Goal: Task Accomplishment & Management: Use online tool/utility

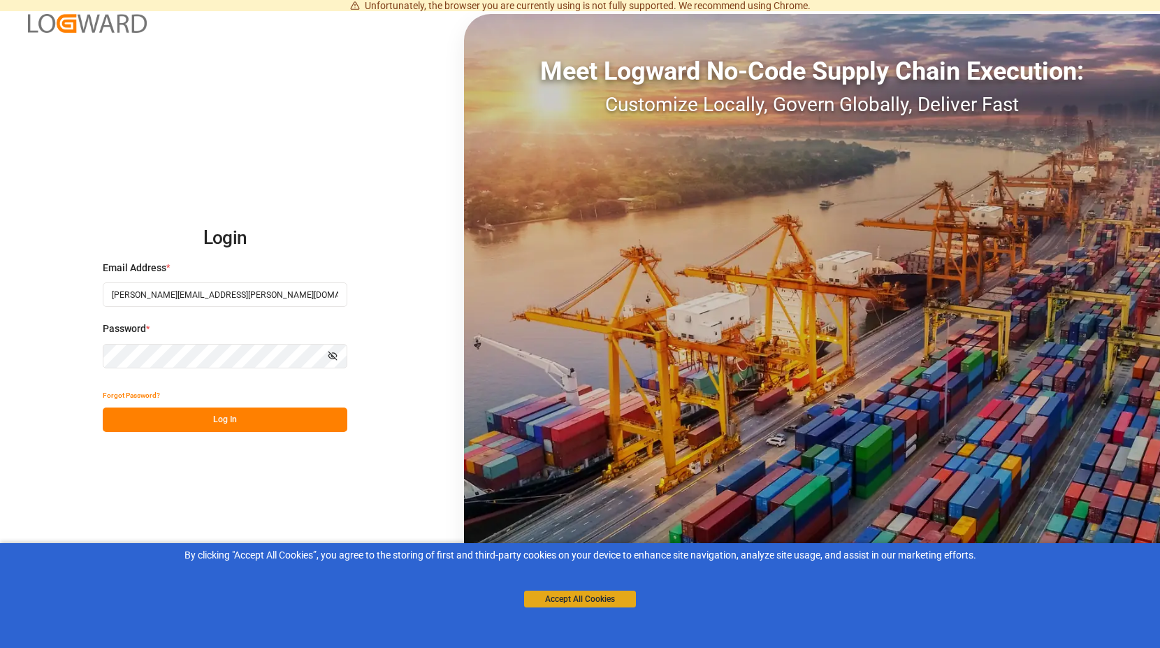
click at [578, 593] on button "Accept All Cookies" at bounding box center [580, 598] width 112 height 17
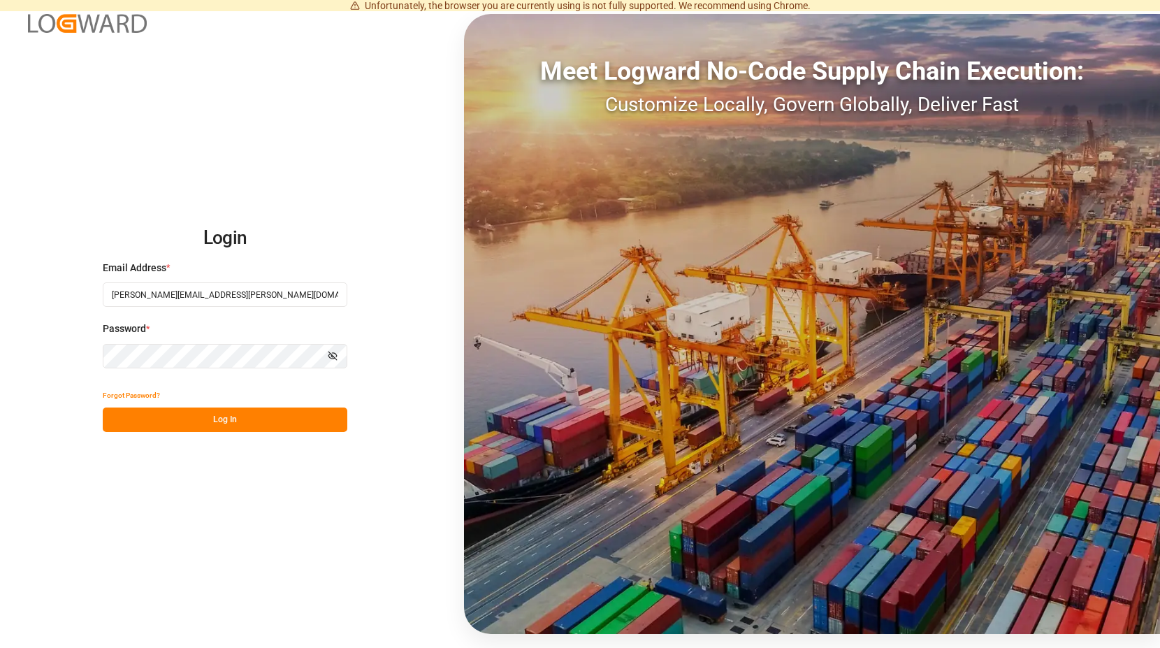
click at [238, 419] on button "Log In" at bounding box center [225, 419] width 245 height 24
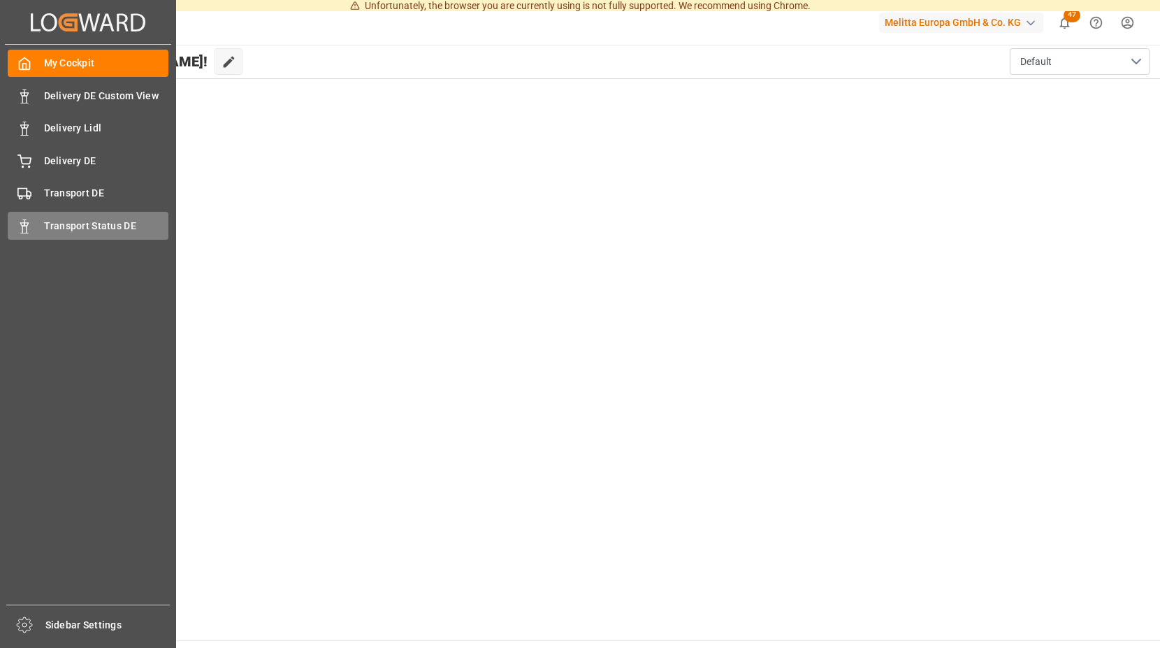
click at [45, 221] on span "Transport Status DE" at bounding box center [106, 226] width 125 height 15
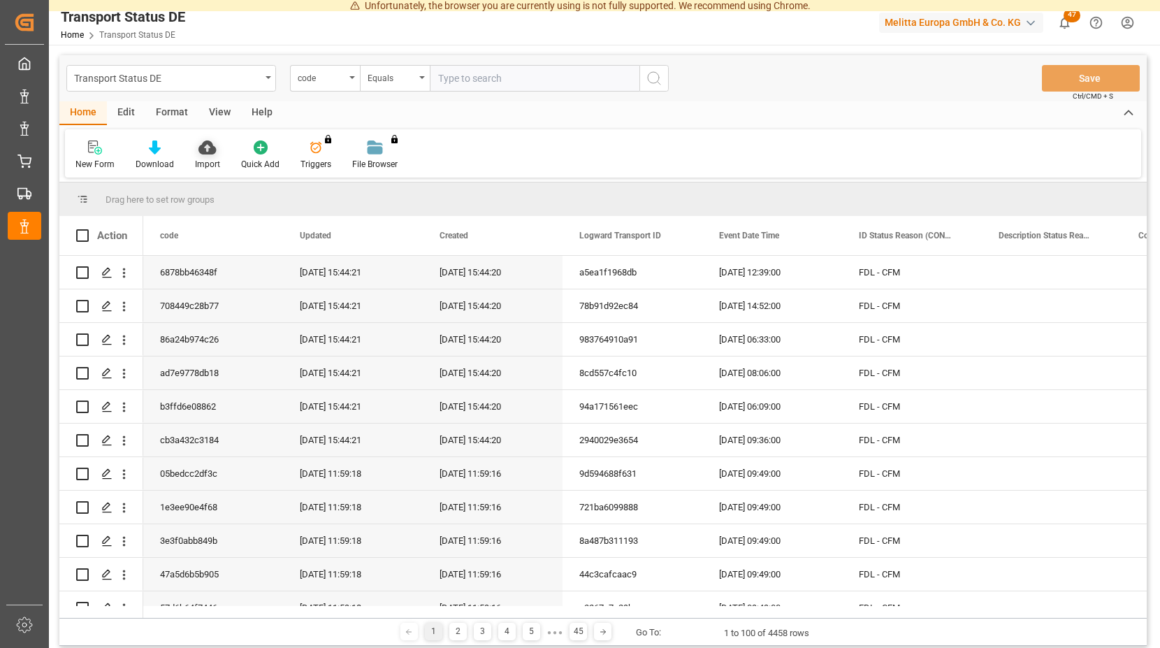
click at [202, 145] on icon at bounding box center [206, 147] width 17 height 14
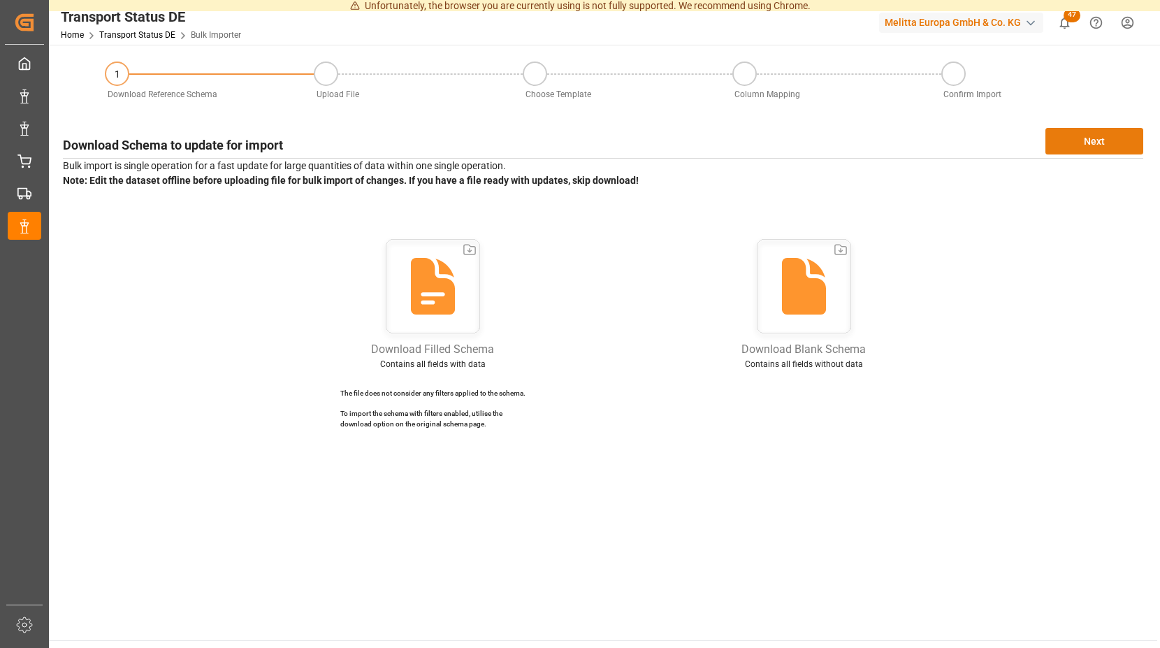
click at [1101, 136] on button "Next" at bounding box center [1094, 141] width 98 height 27
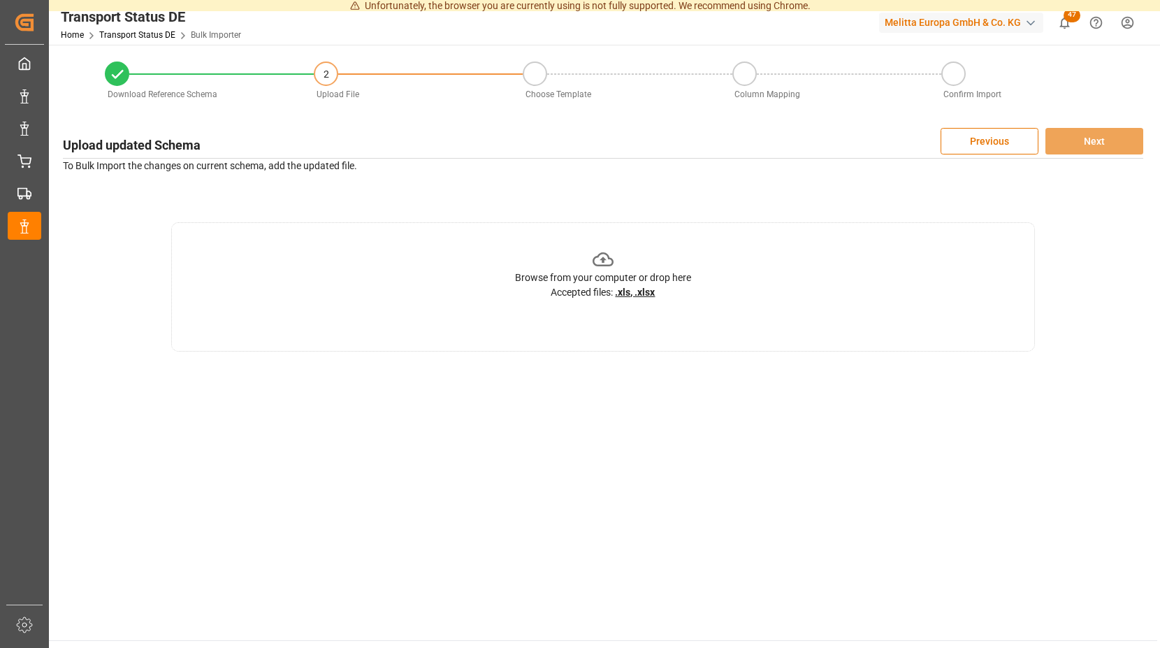
click at [597, 254] on icon at bounding box center [604, 260] width 22 height 22
click at [601, 258] on icon at bounding box center [604, 260] width 22 height 22
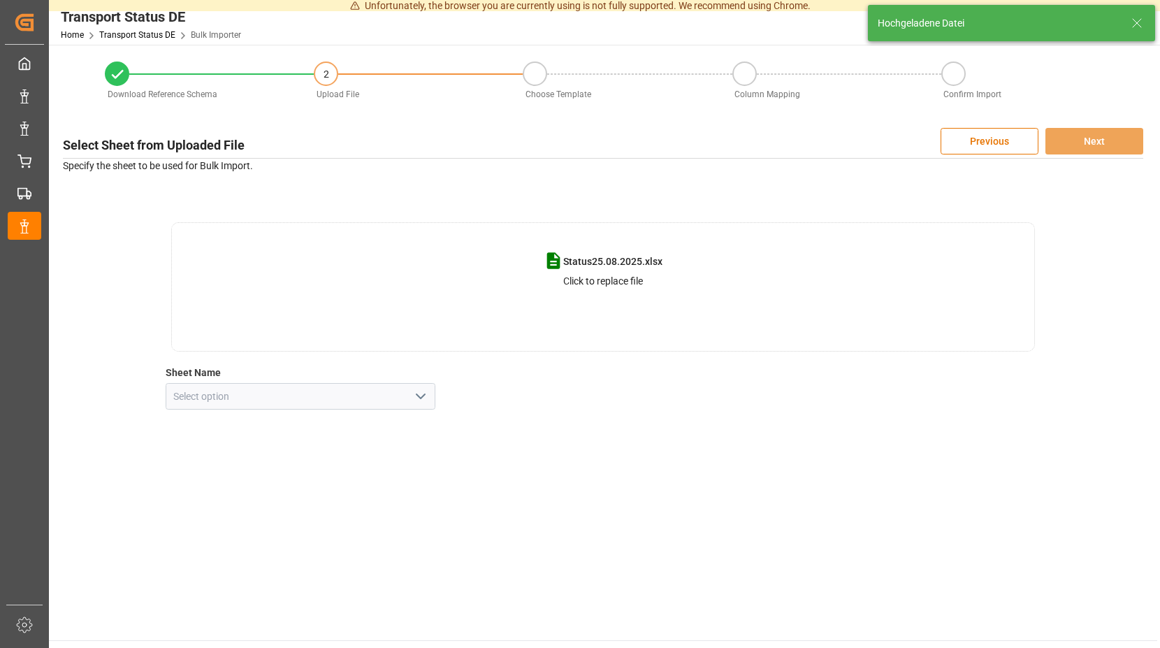
click at [417, 395] on polyline "open menu" at bounding box center [420, 396] width 8 height 4
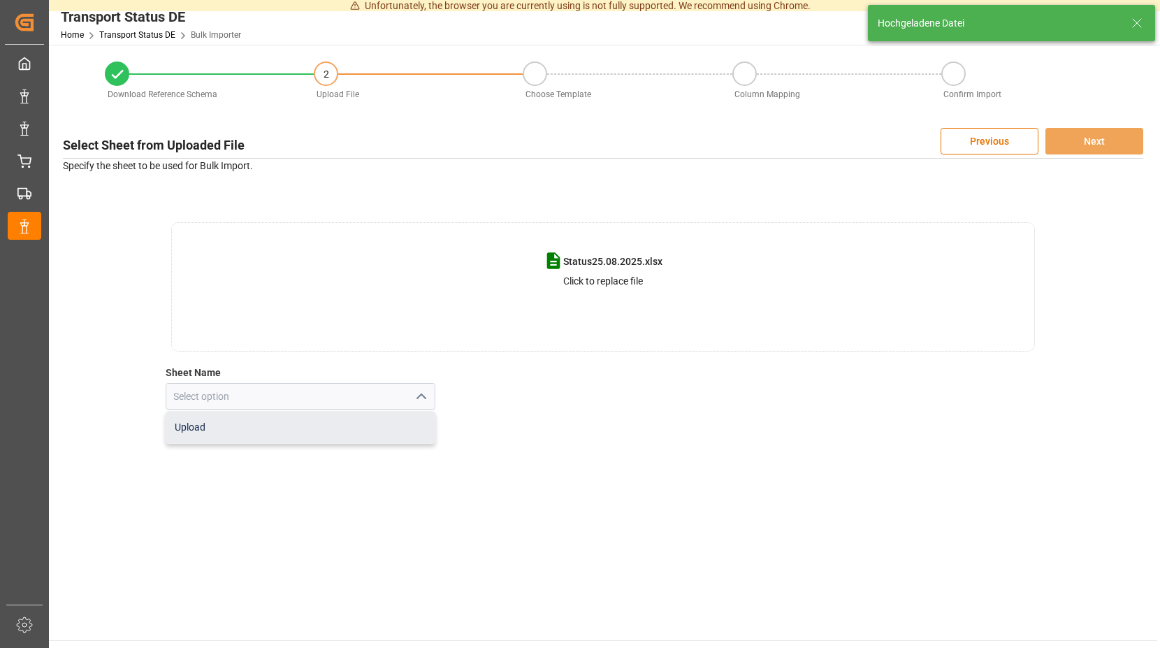
click at [224, 423] on div "Upload" at bounding box center [300, 427] width 269 height 31
type input "Upload"
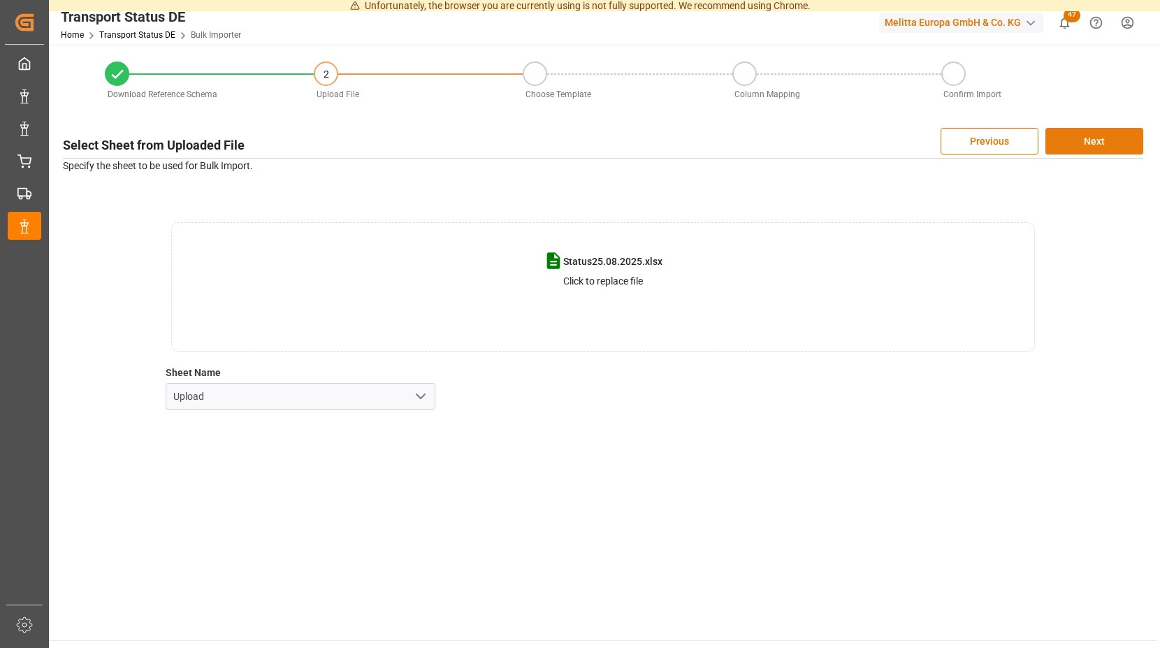
click at [1083, 138] on button "Next" at bounding box center [1094, 141] width 98 height 27
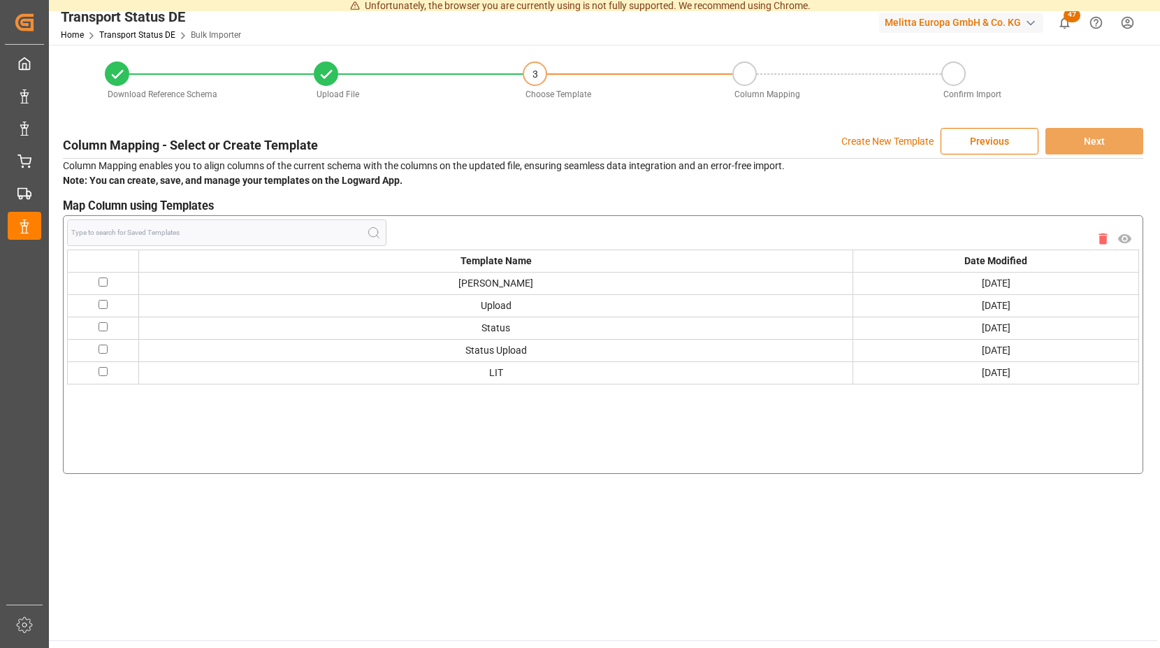
click at [108, 281] on input "checkbox" at bounding box center [103, 281] width 9 height 9
checkbox input "true"
click at [1074, 139] on button "Next" at bounding box center [1094, 141] width 98 height 27
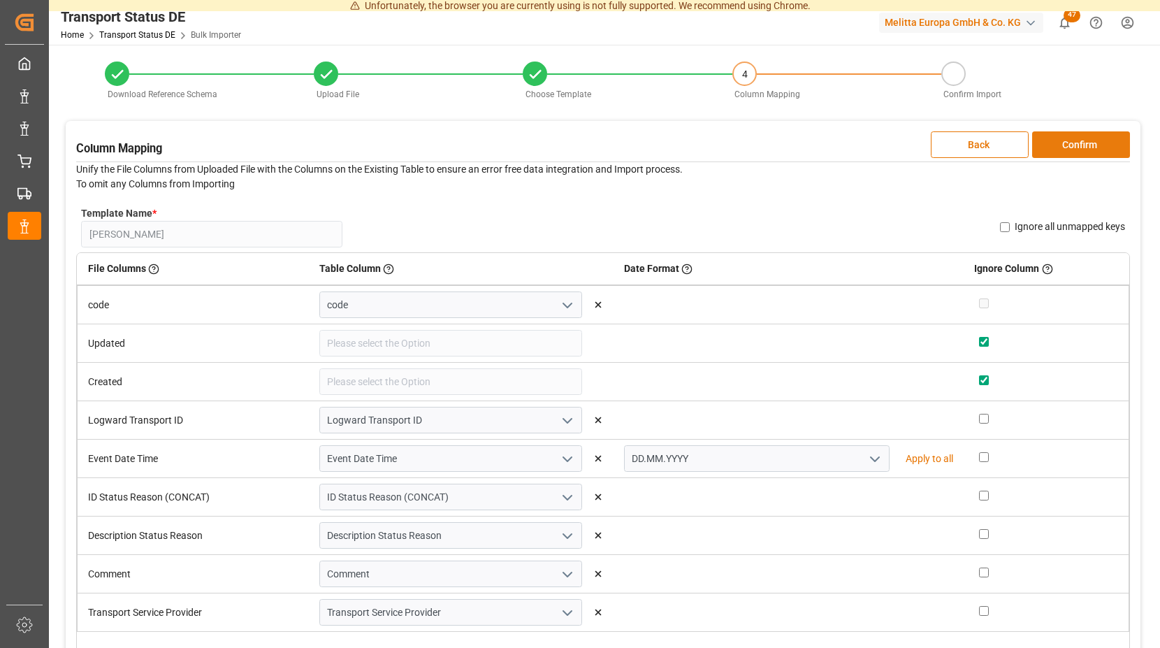
click at [1062, 146] on button "Confirm" at bounding box center [1081, 144] width 98 height 27
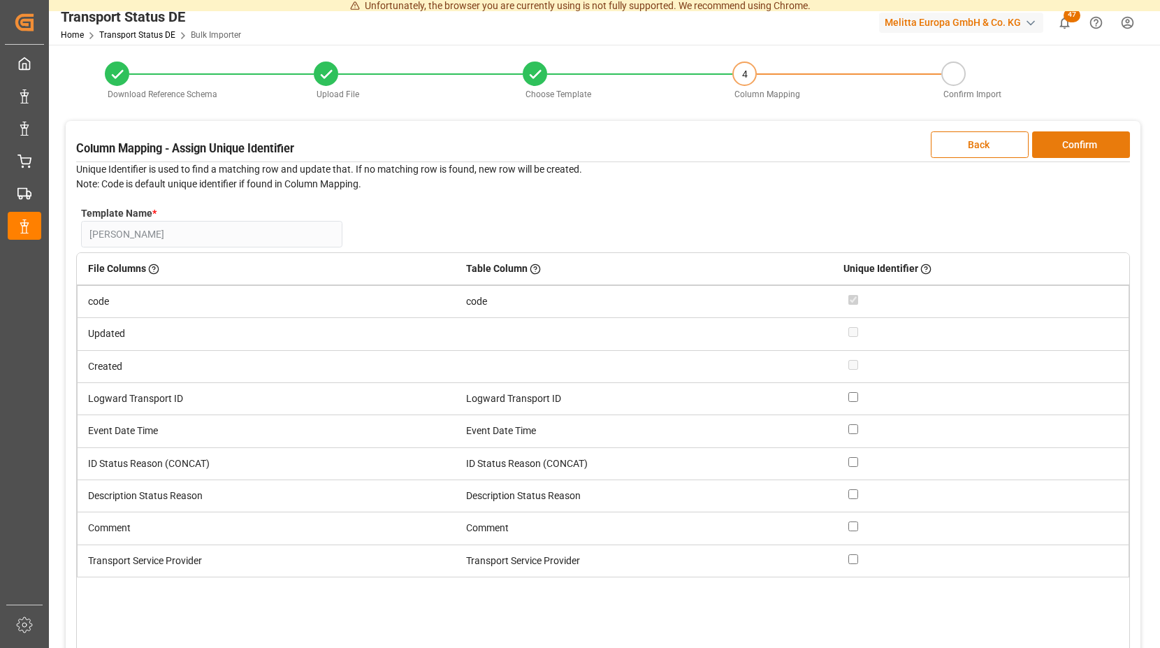
click at [1061, 146] on button "Confirm" at bounding box center [1081, 144] width 98 height 27
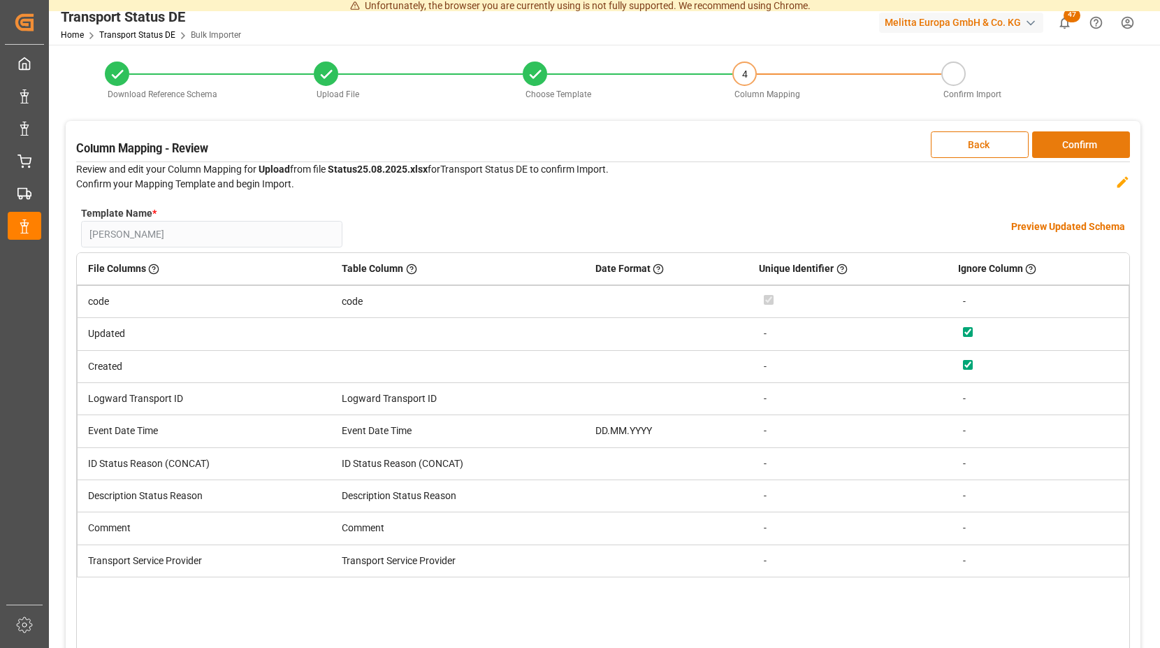
click at [1061, 146] on button "Confirm" at bounding box center [1081, 144] width 98 height 27
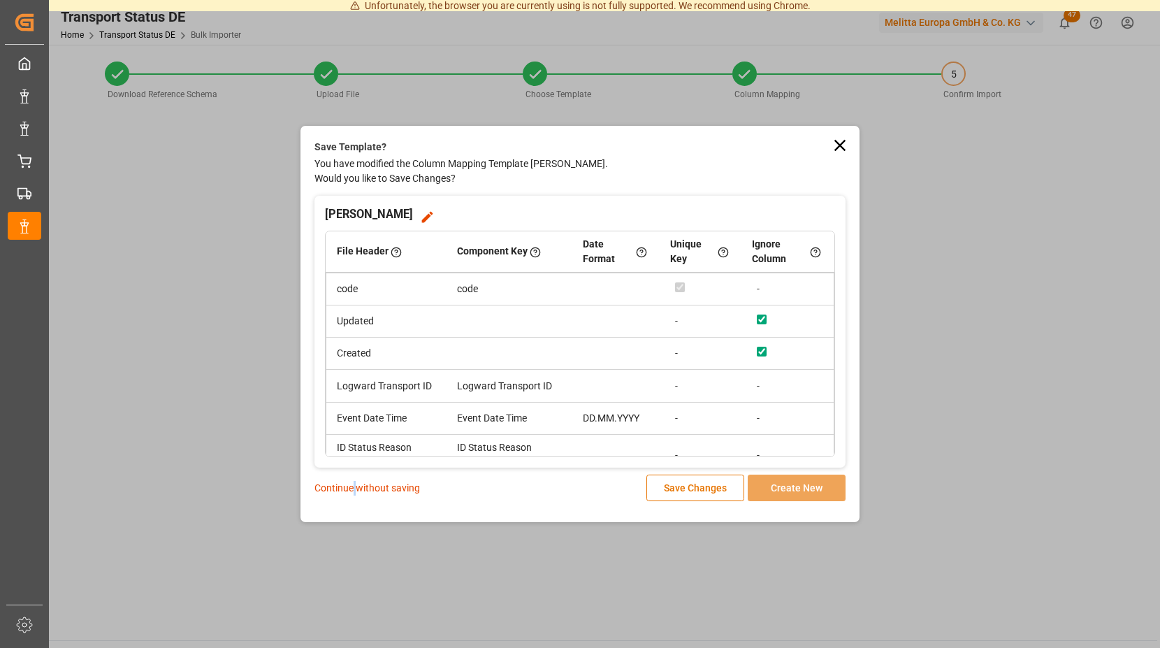
click at [356, 488] on p "Continue without saving" at bounding box center [367, 488] width 106 height 15
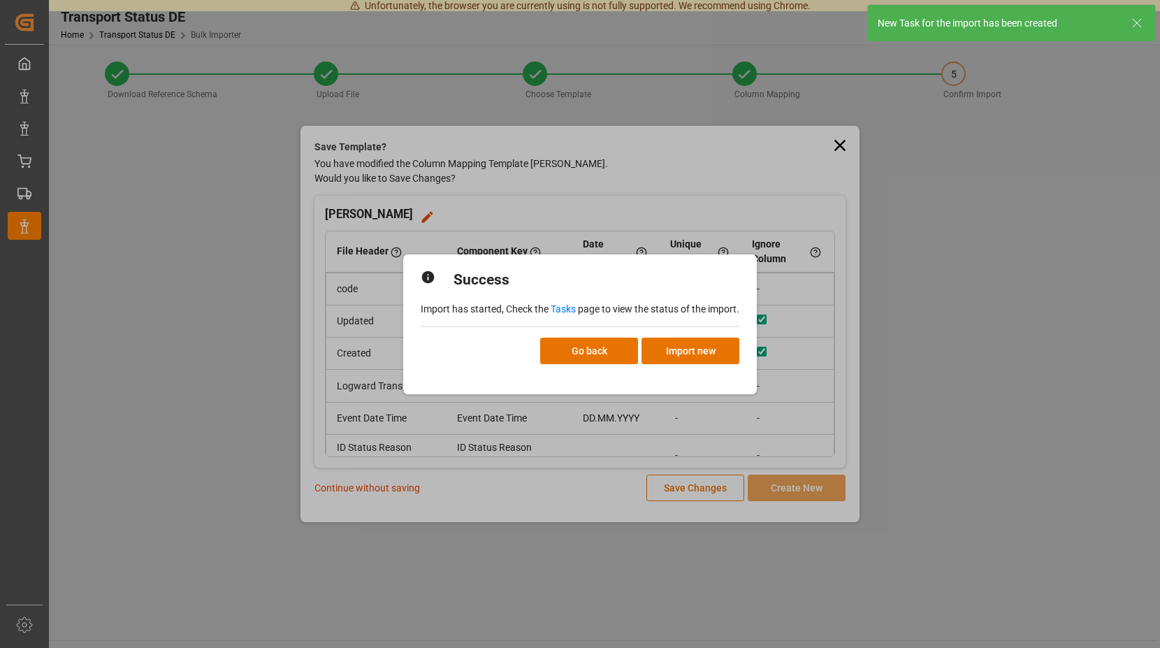
click at [567, 308] on link "Tasks" at bounding box center [563, 308] width 25 height 11
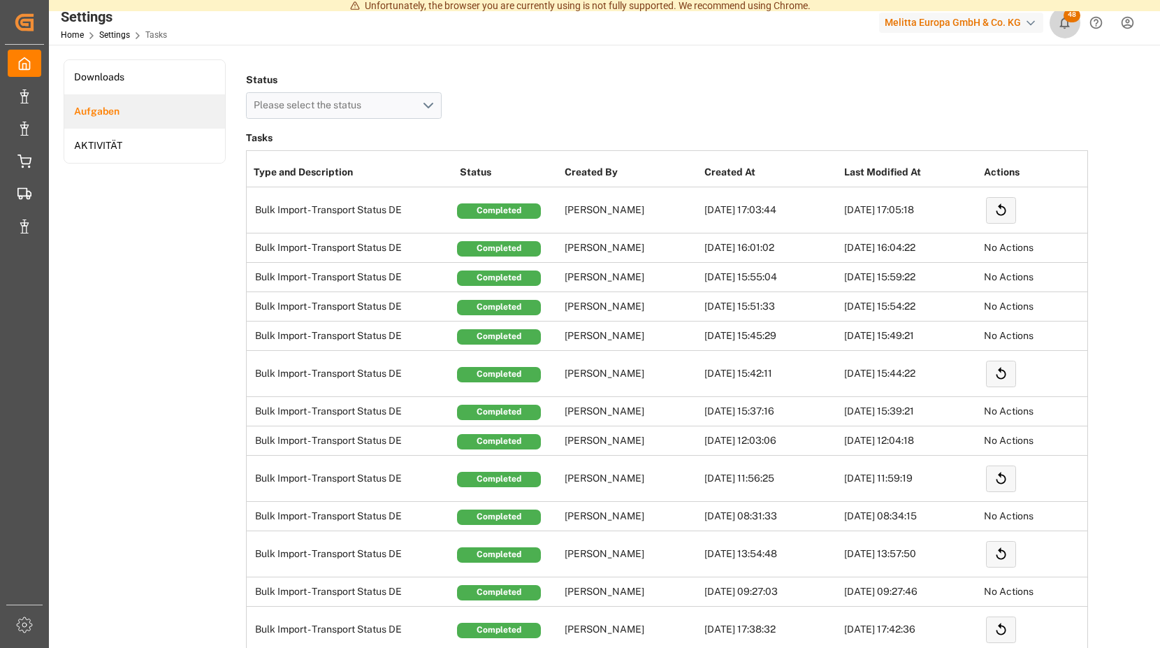
click at [1067, 18] on span "48" at bounding box center [1071, 15] width 17 height 14
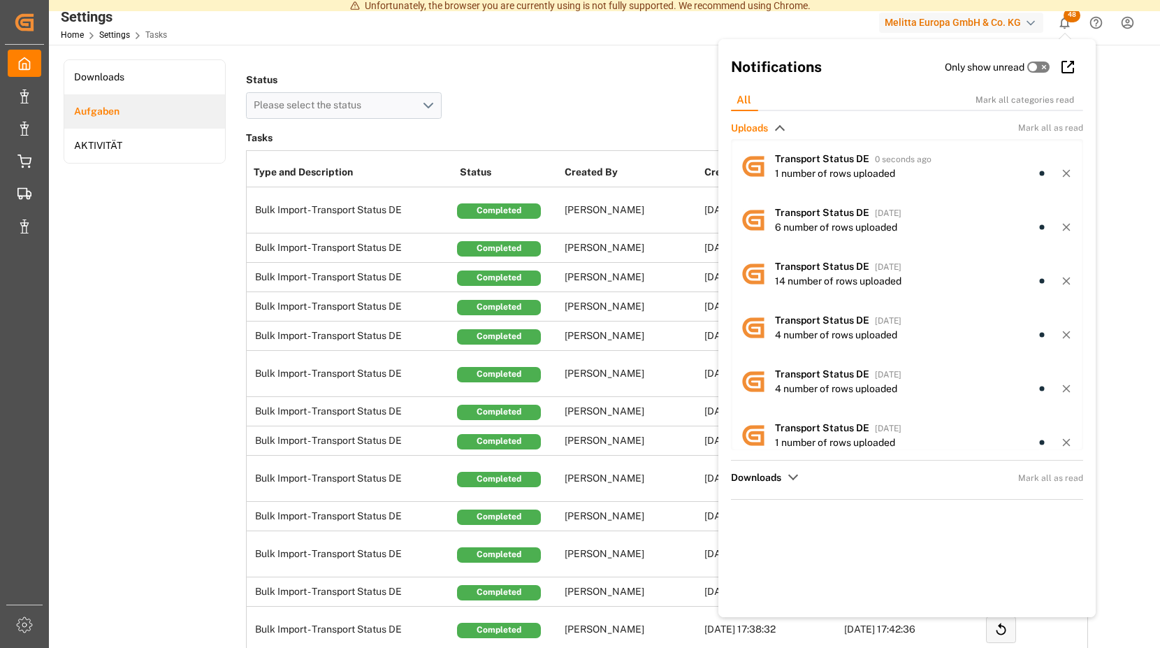
click at [1066, 16] on span "48" at bounding box center [1071, 15] width 17 height 14
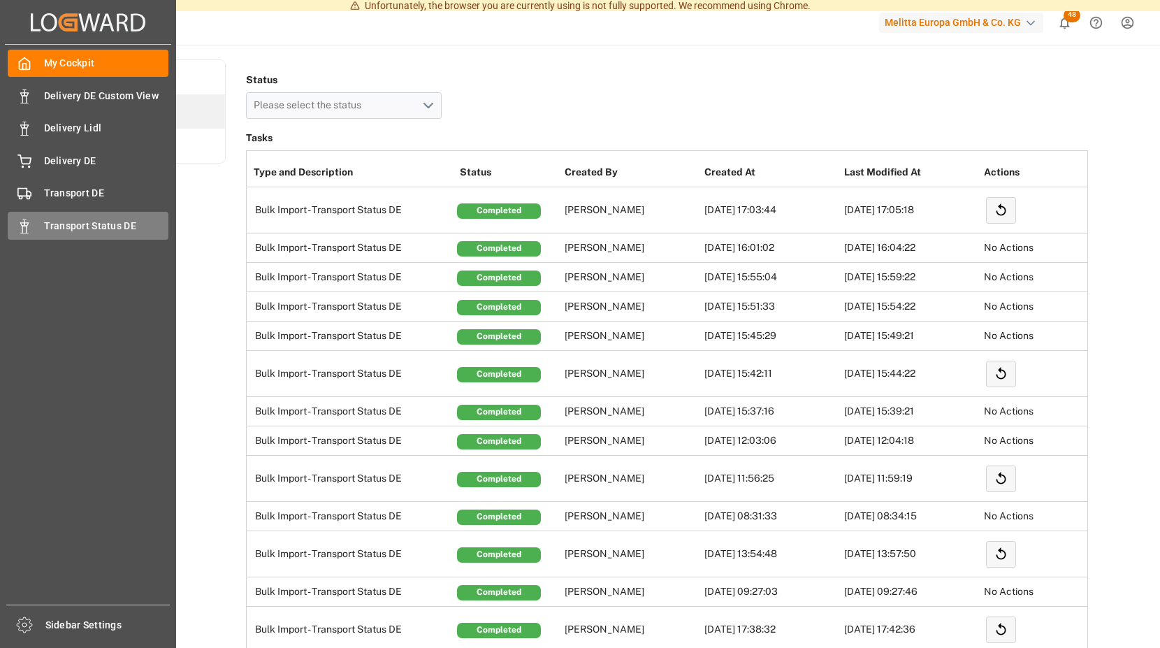
click at [134, 223] on span "Transport Status DE" at bounding box center [106, 226] width 125 height 15
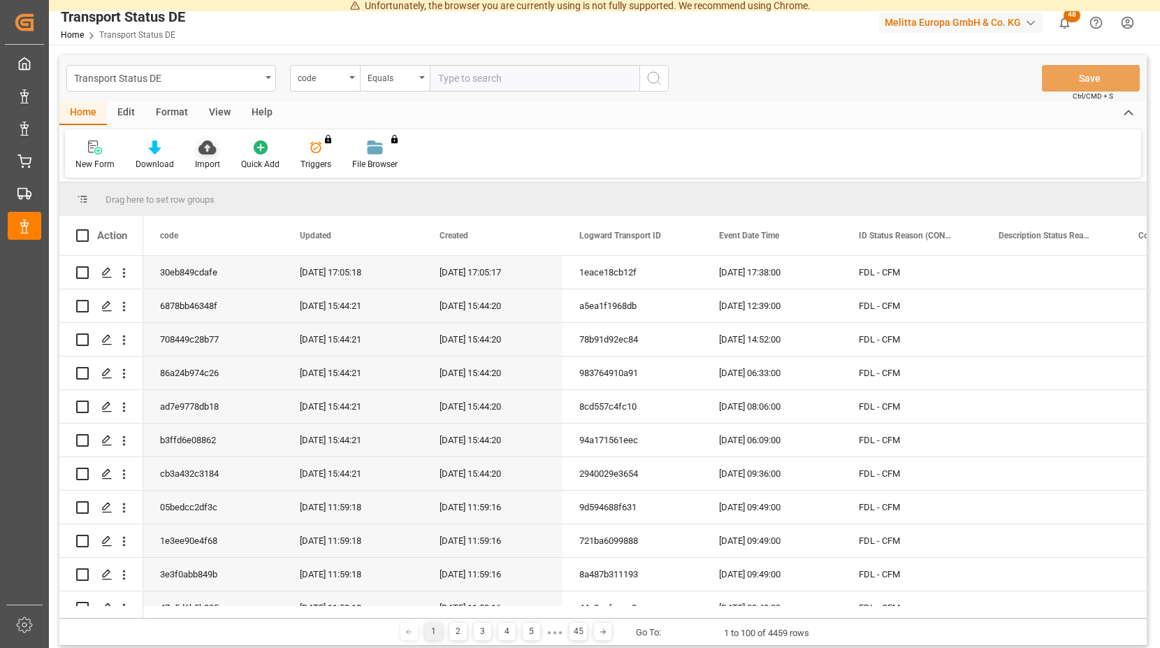
click at [205, 153] on icon at bounding box center [206, 147] width 17 height 14
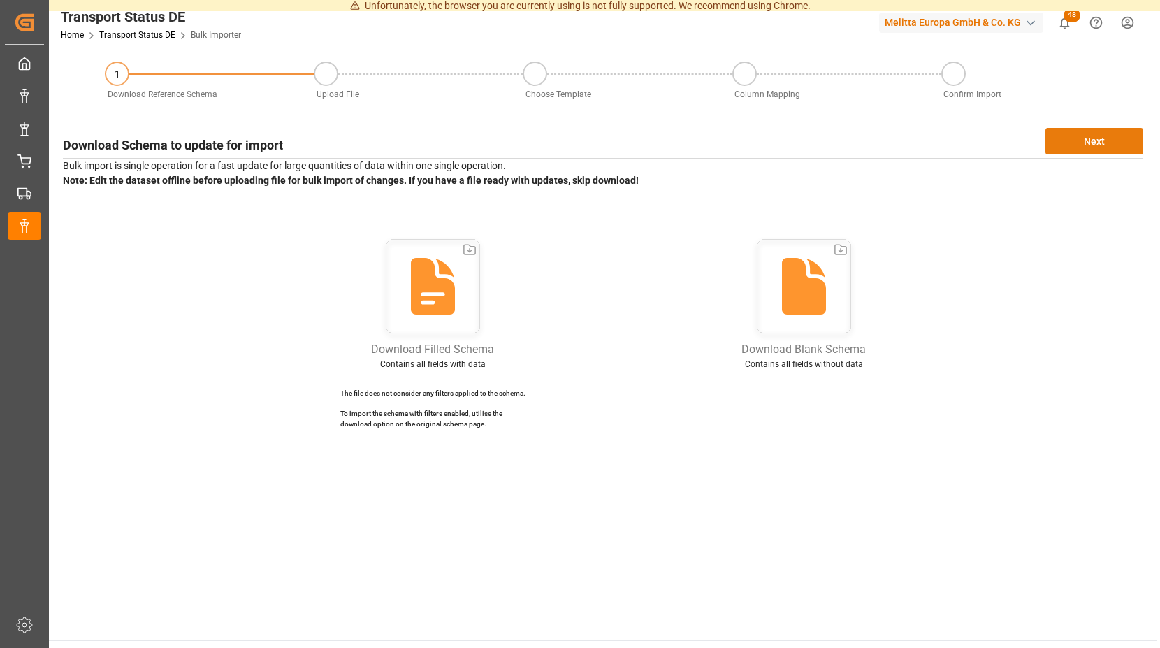
click at [1080, 135] on button "Next" at bounding box center [1094, 141] width 98 height 27
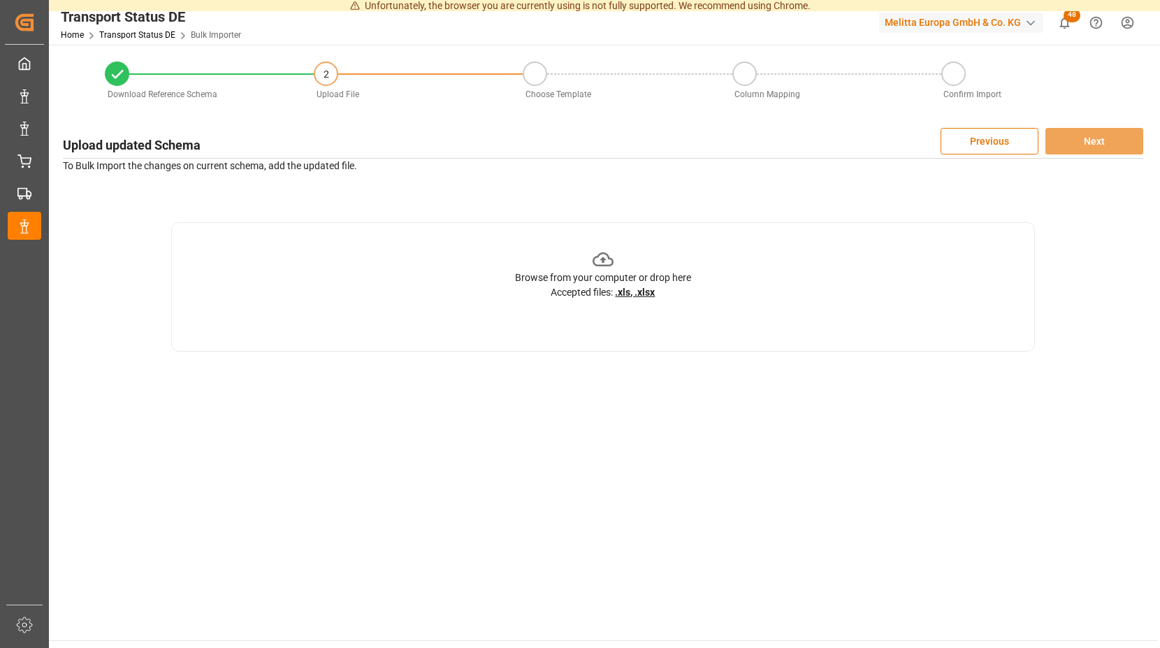
click at [606, 258] on icon at bounding box center [604, 260] width 22 height 22
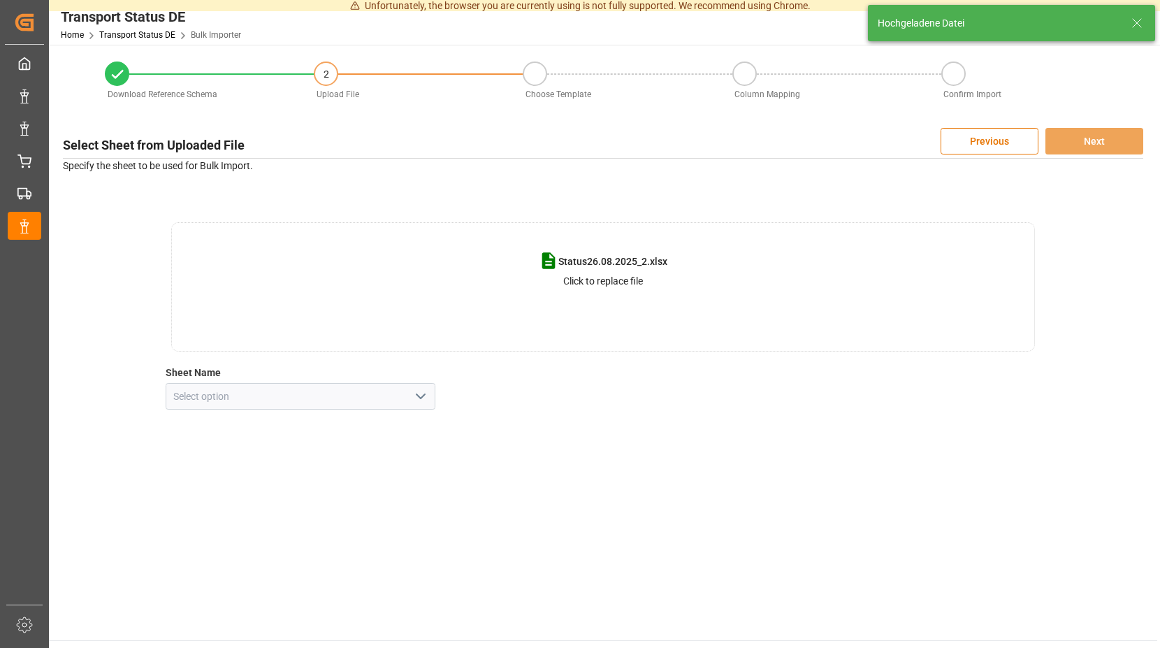
click at [423, 398] on polyline "open menu" at bounding box center [420, 396] width 8 height 4
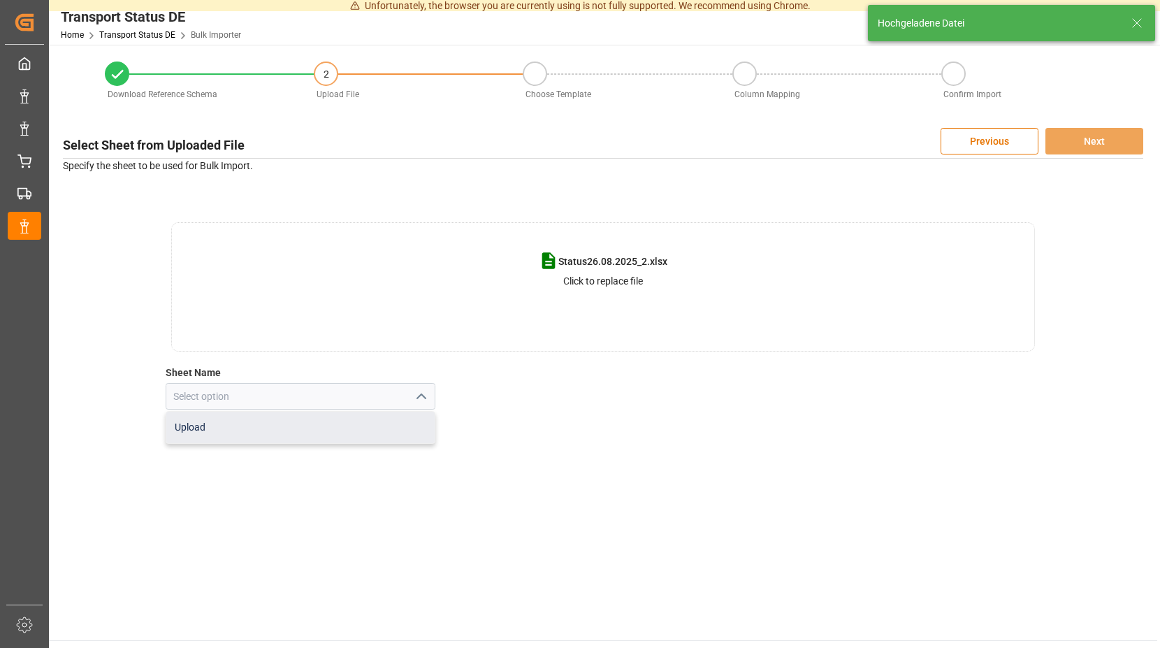
click at [300, 426] on div "Upload" at bounding box center [300, 427] width 269 height 31
type input "Upload"
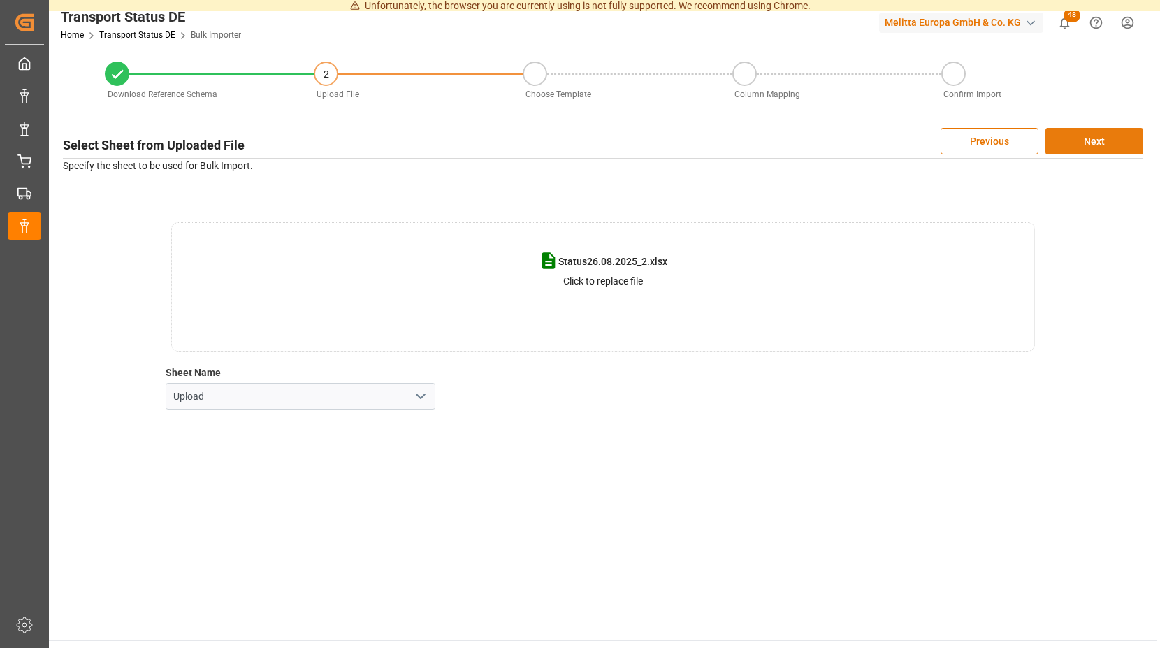
click at [1093, 137] on button "Next" at bounding box center [1094, 141] width 98 height 27
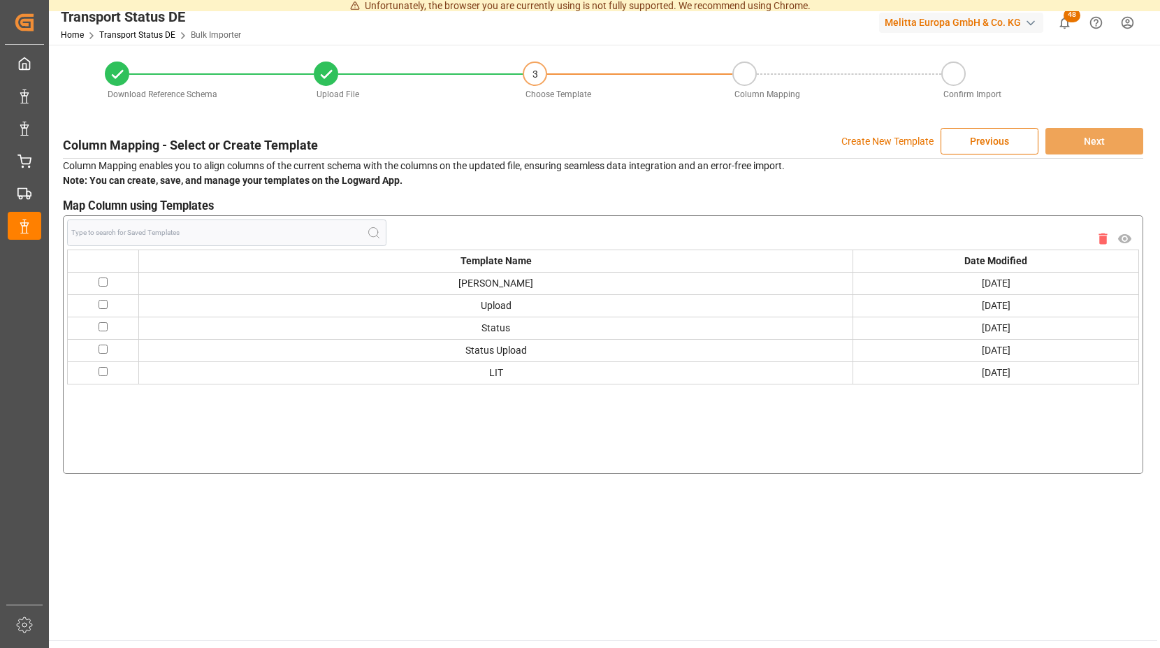
click at [102, 280] on input "checkbox" at bounding box center [103, 281] width 9 height 9
checkbox input "true"
click at [1092, 137] on button "Next" at bounding box center [1094, 141] width 98 height 27
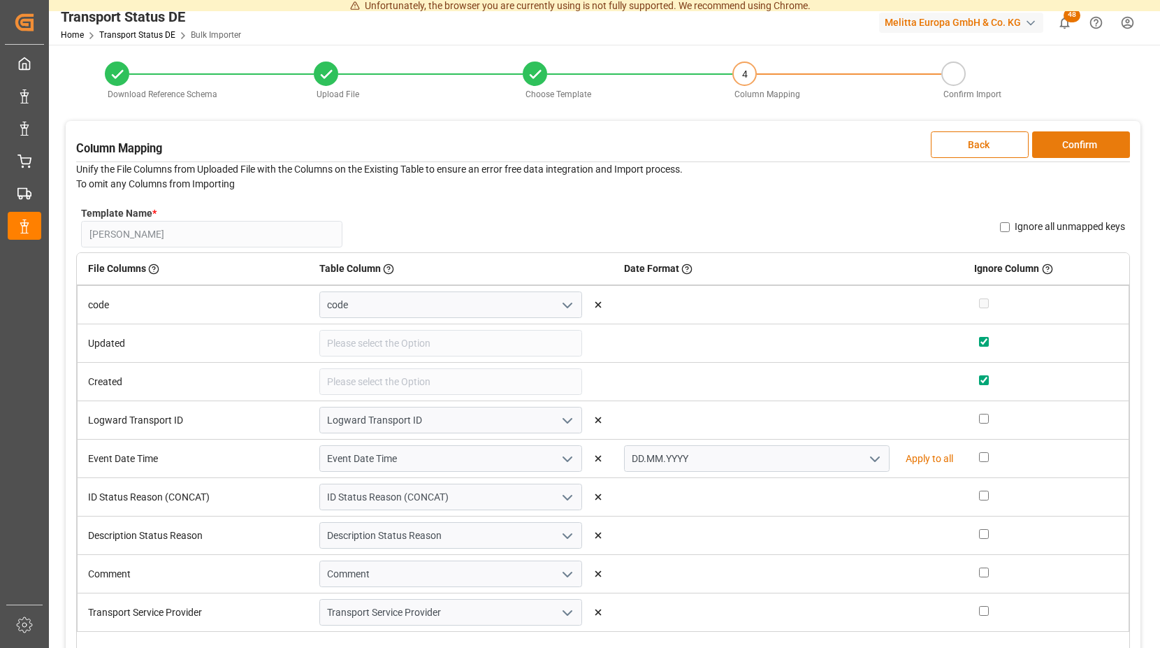
click at [1059, 146] on button "Confirm" at bounding box center [1081, 144] width 98 height 27
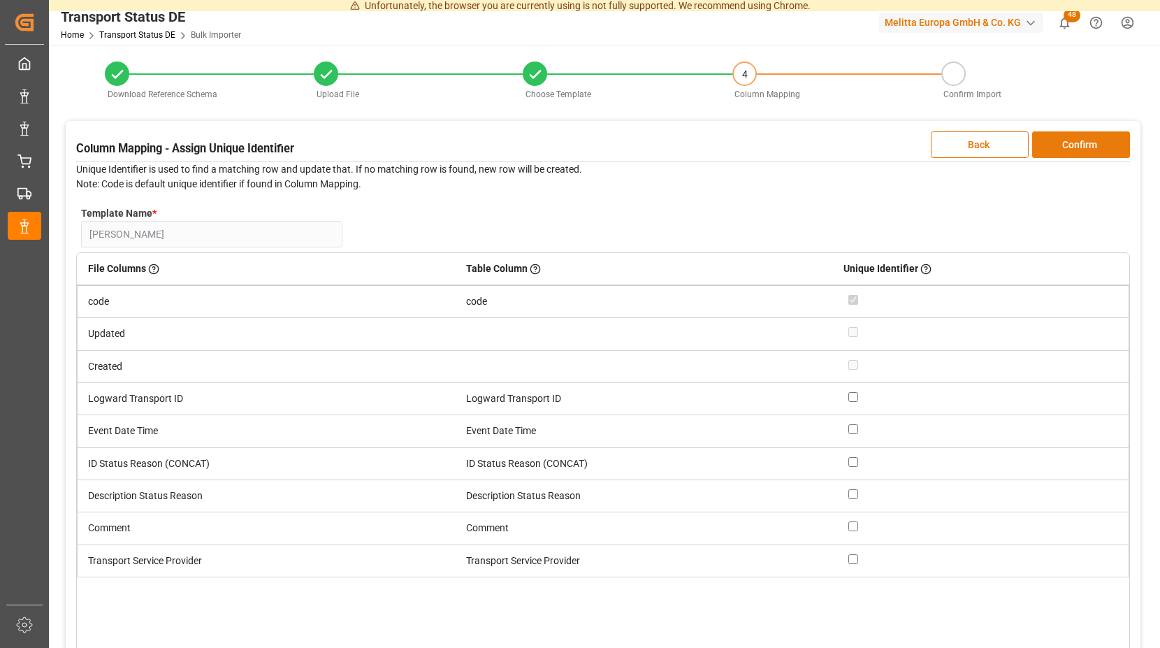
click at [1060, 145] on button "Confirm" at bounding box center [1081, 144] width 98 height 27
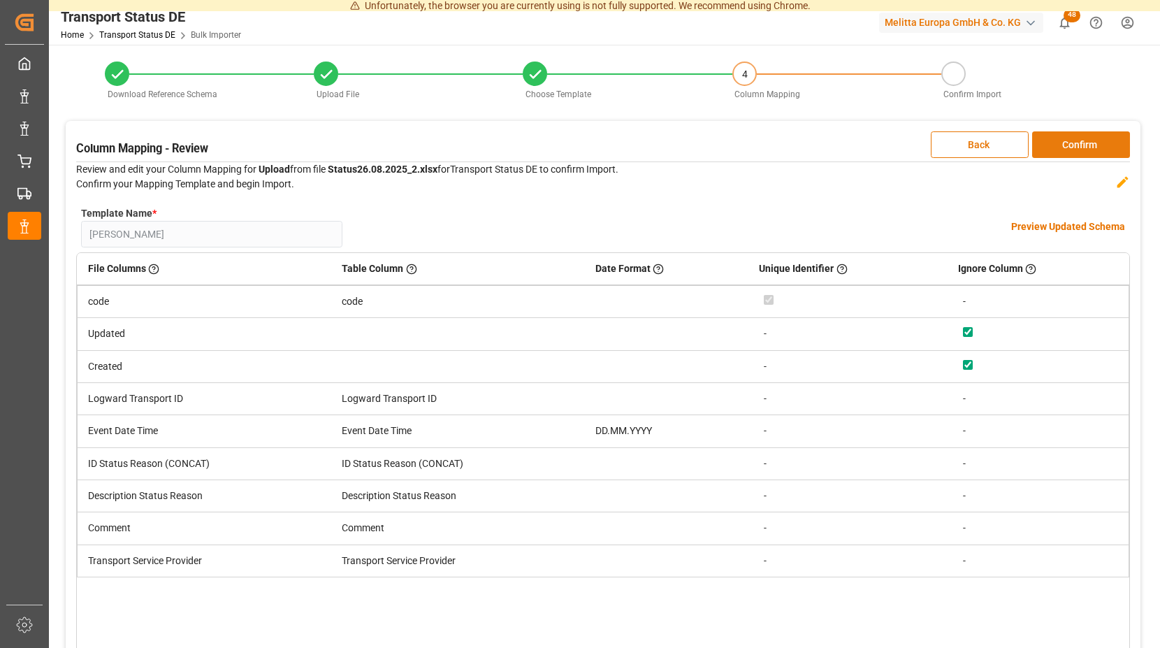
click at [1060, 145] on button "Confirm" at bounding box center [1081, 144] width 98 height 27
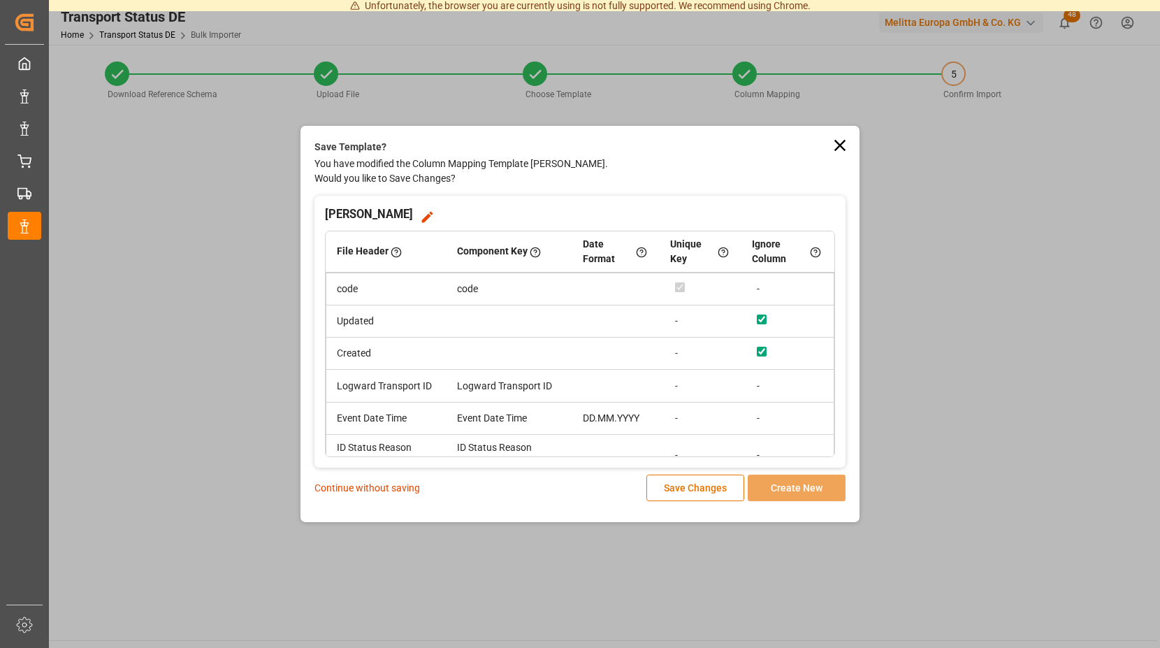
click at [395, 490] on p "Continue without saving" at bounding box center [367, 488] width 106 height 15
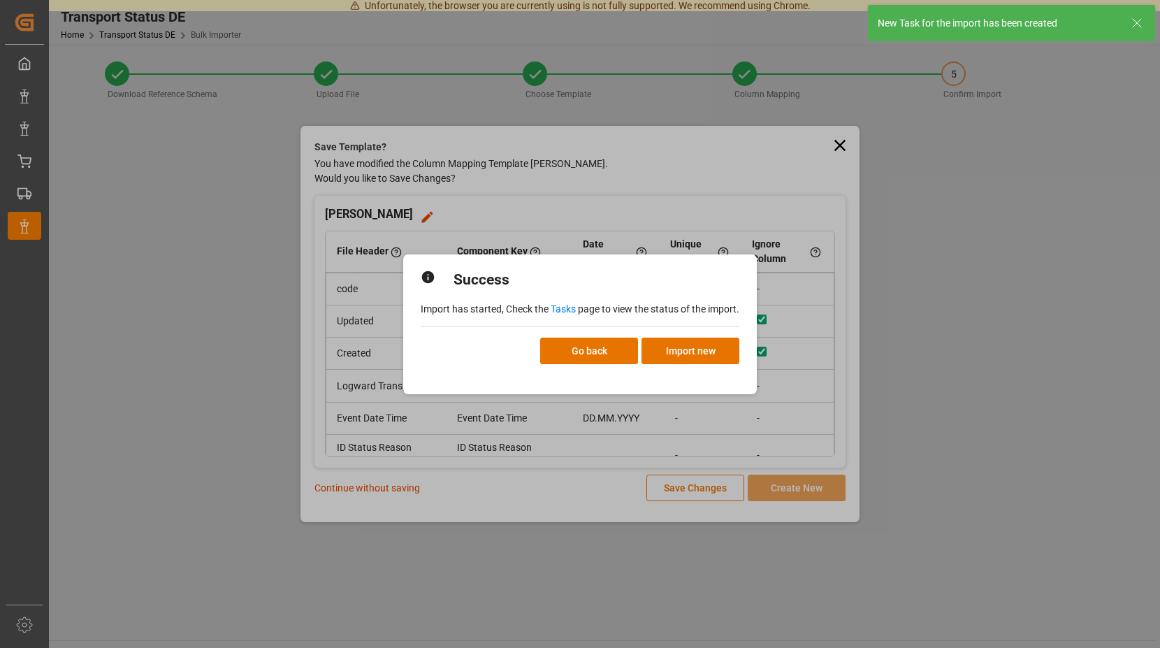
click at [572, 305] on link "Tasks" at bounding box center [563, 308] width 25 height 11
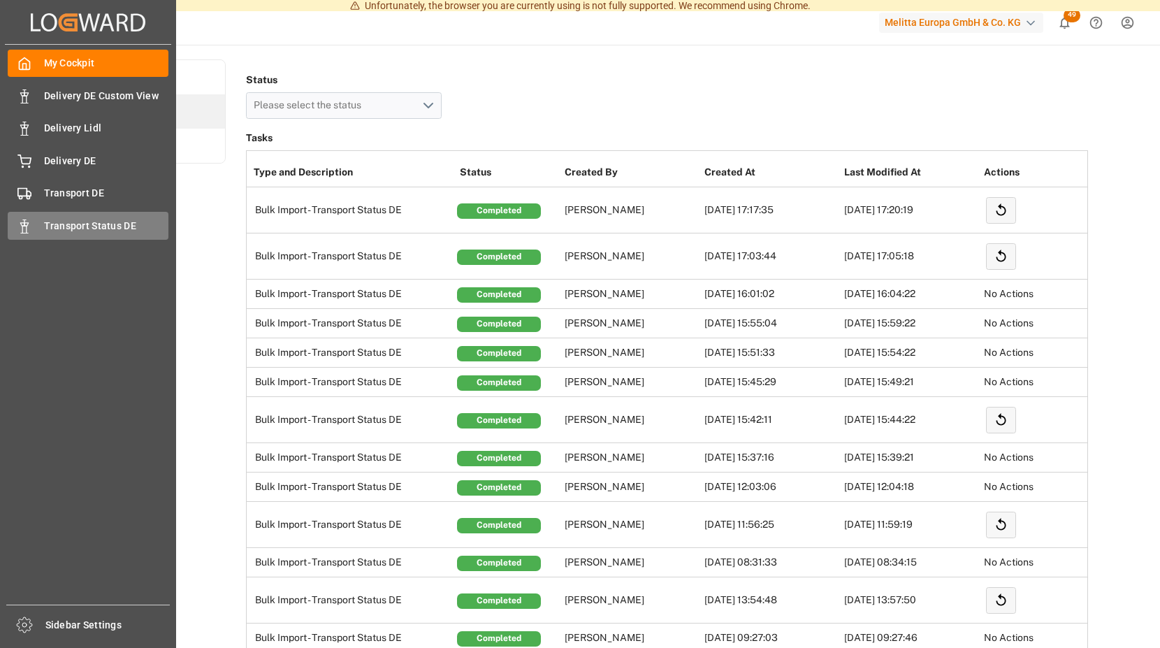
click at [45, 224] on span "Transport Status DE" at bounding box center [106, 226] width 125 height 15
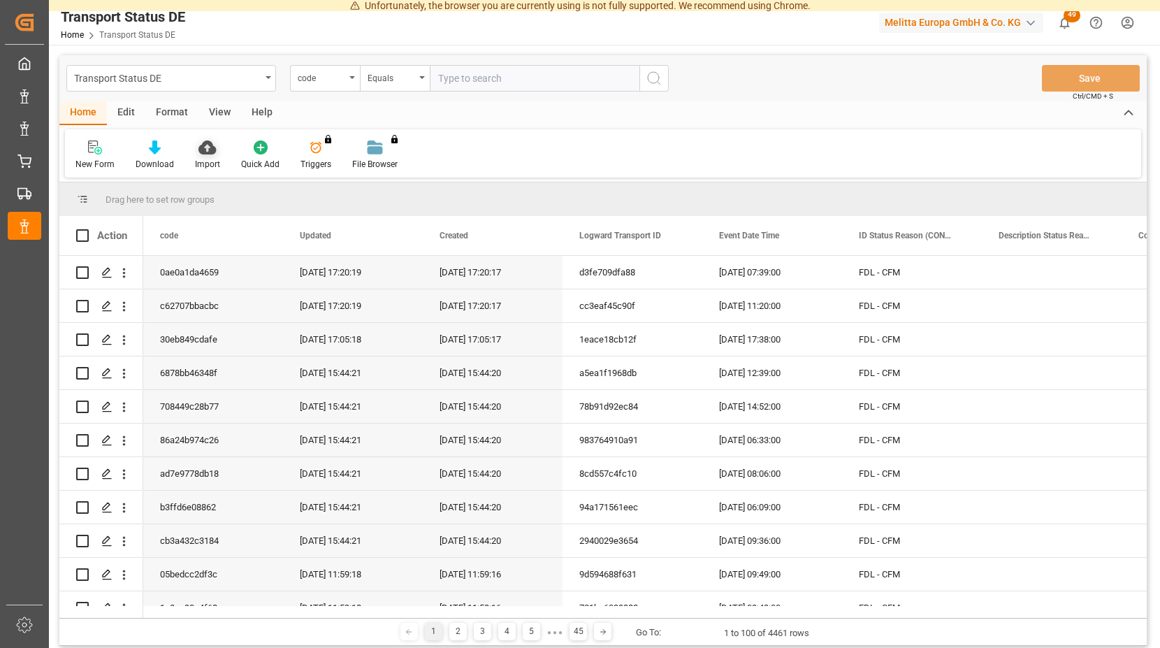
click at [203, 150] on icon at bounding box center [206, 147] width 17 height 14
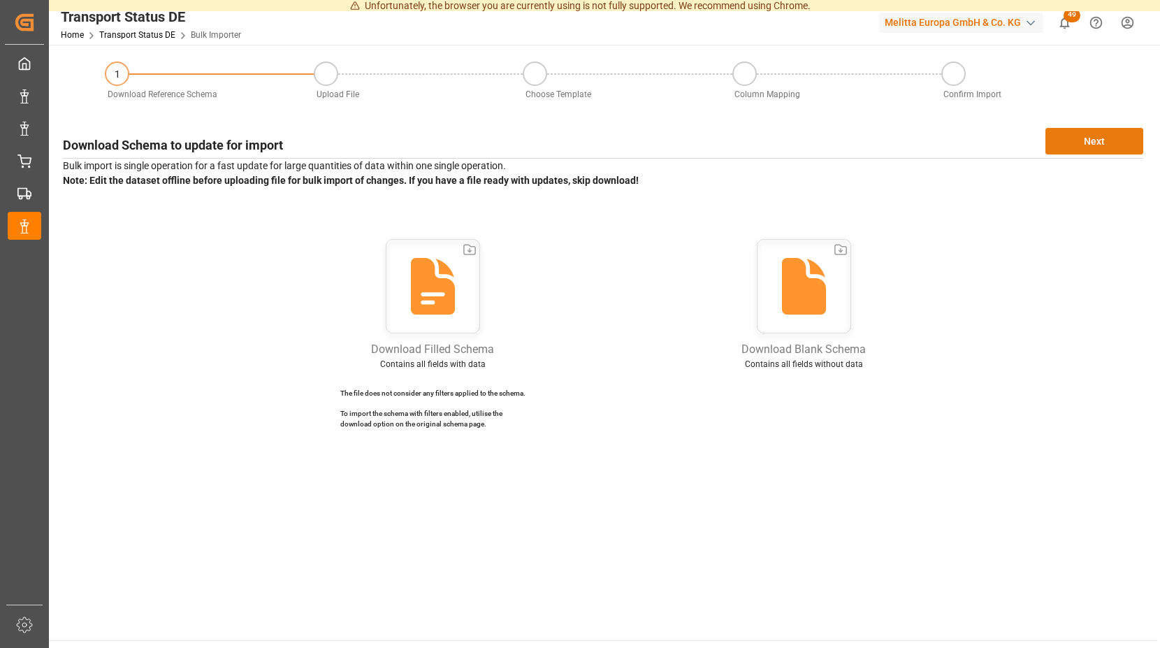
click at [1068, 138] on button "Next" at bounding box center [1094, 141] width 98 height 27
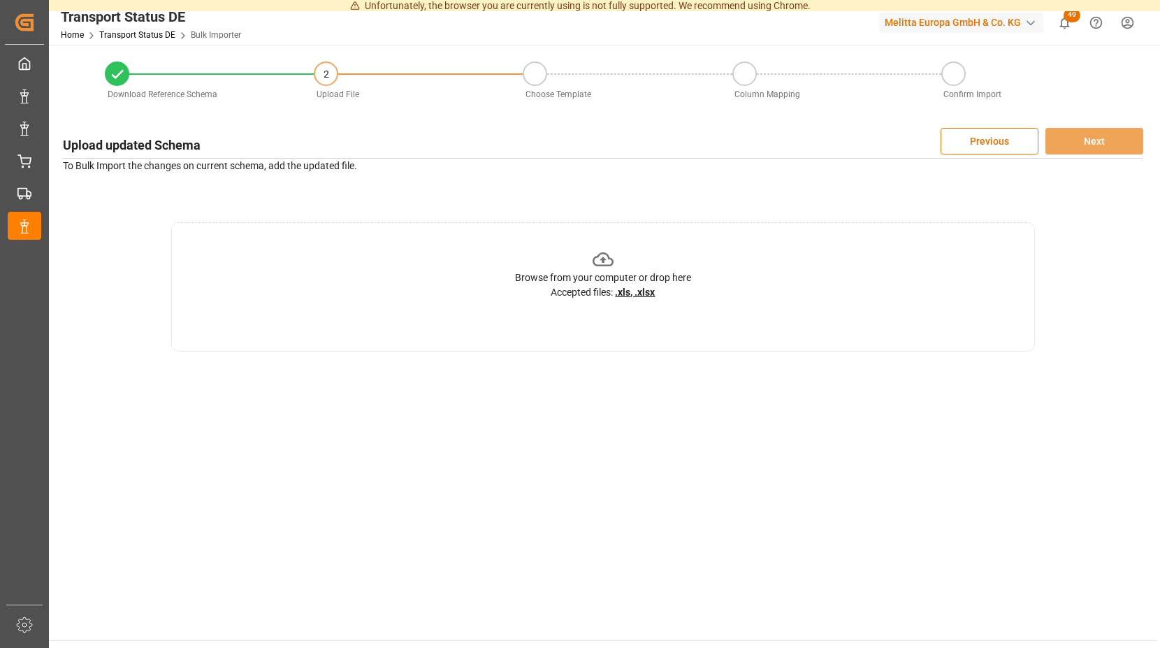
click at [608, 259] on icon at bounding box center [604, 260] width 22 height 22
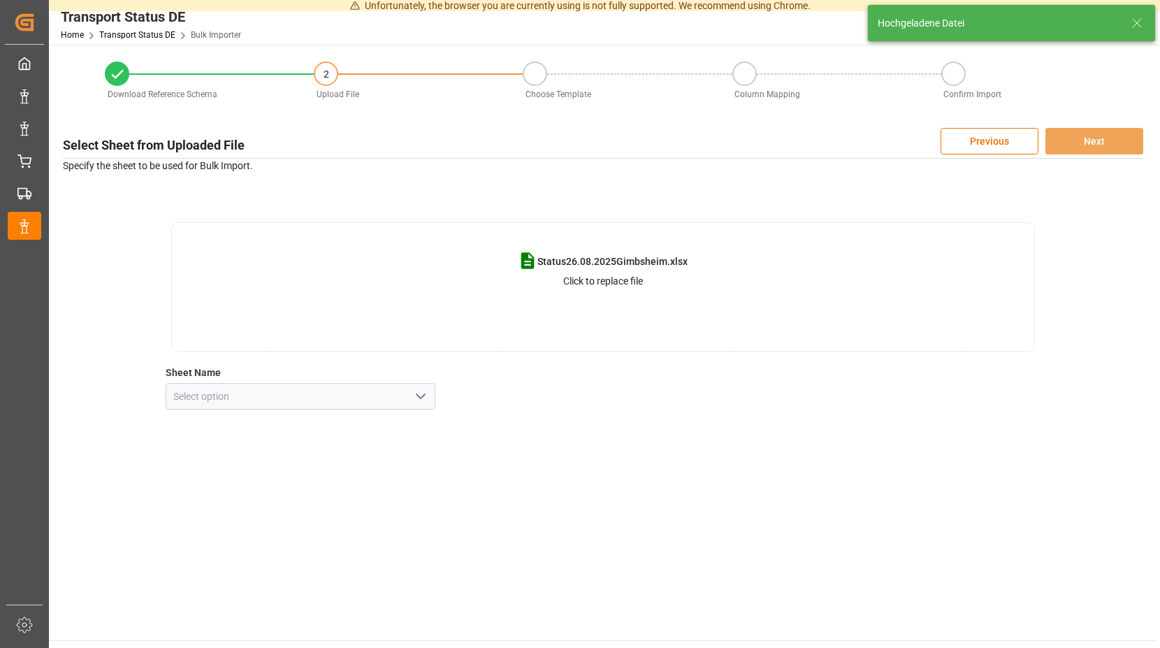
click at [423, 396] on polyline "open menu" at bounding box center [420, 396] width 8 height 4
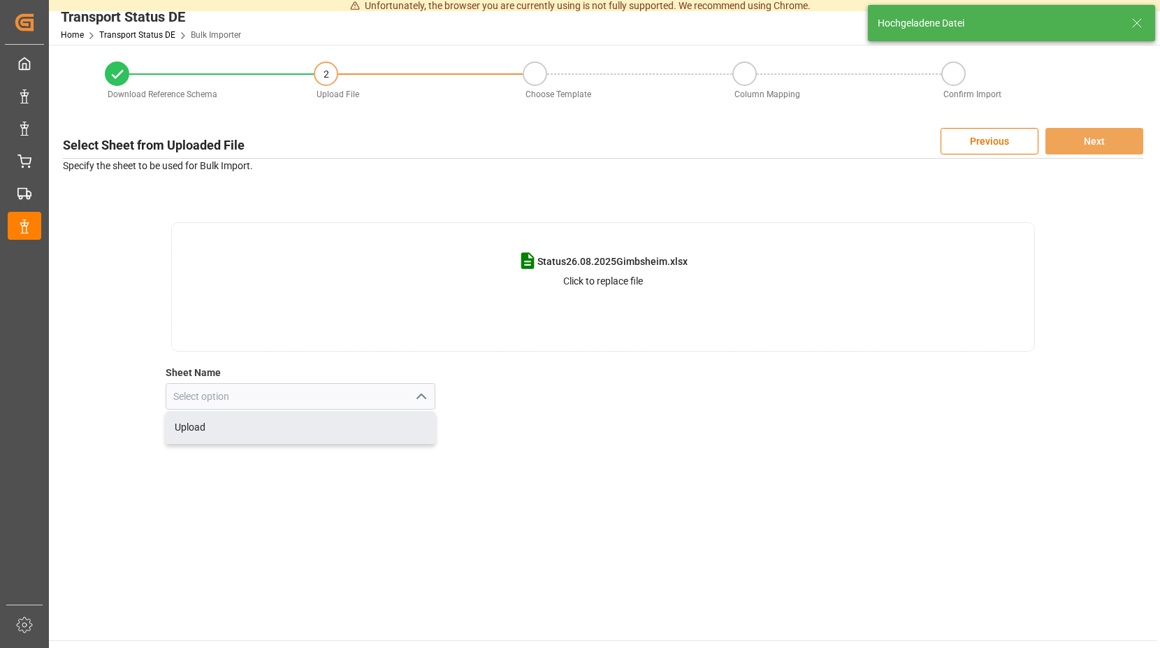
click at [247, 428] on div "Upload" at bounding box center [300, 427] width 269 height 31
type input "Upload"
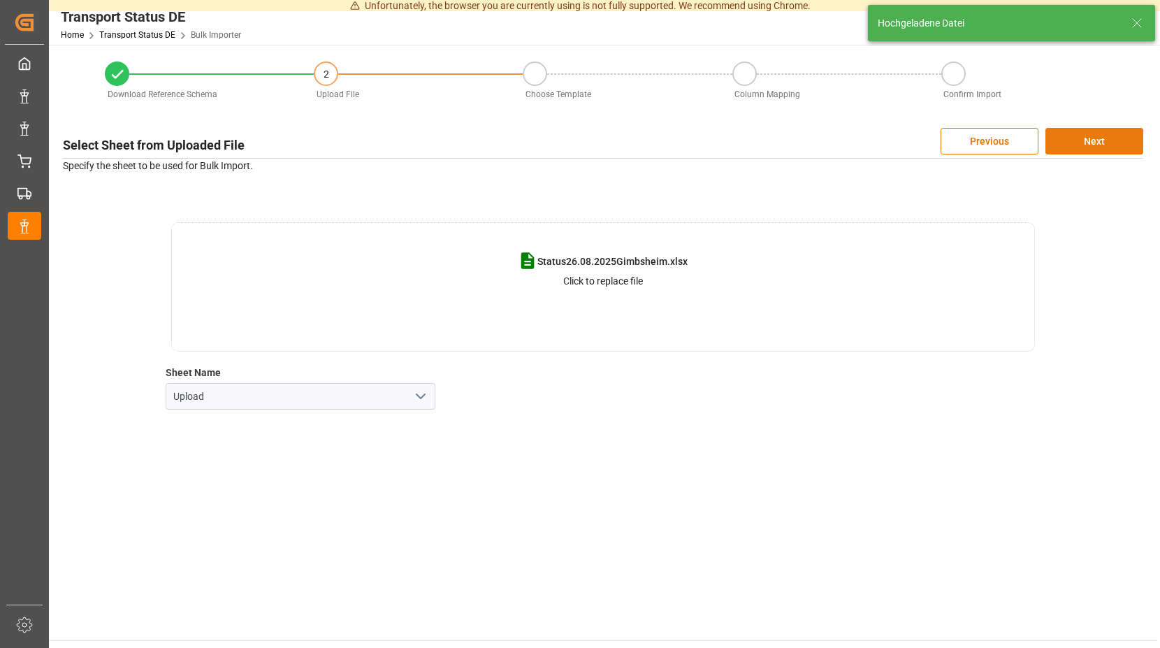
click at [1092, 144] on button "Next" at bounding box center [1094, 141] width 98 height 27
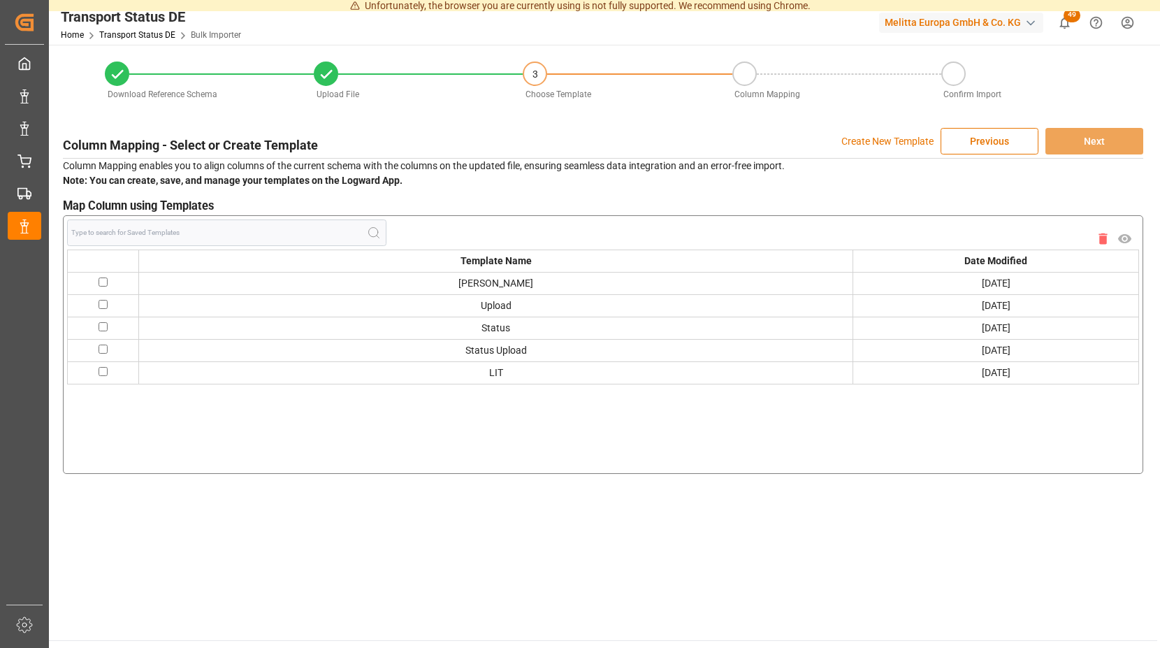
click at [107, 282] on input "checkbox" at bounding box center [103, 281] width 9 height 9
checkbox input "true"
click at [1101, 138] on button "Next" at bounding box center [1094, 141] width 98 height 27
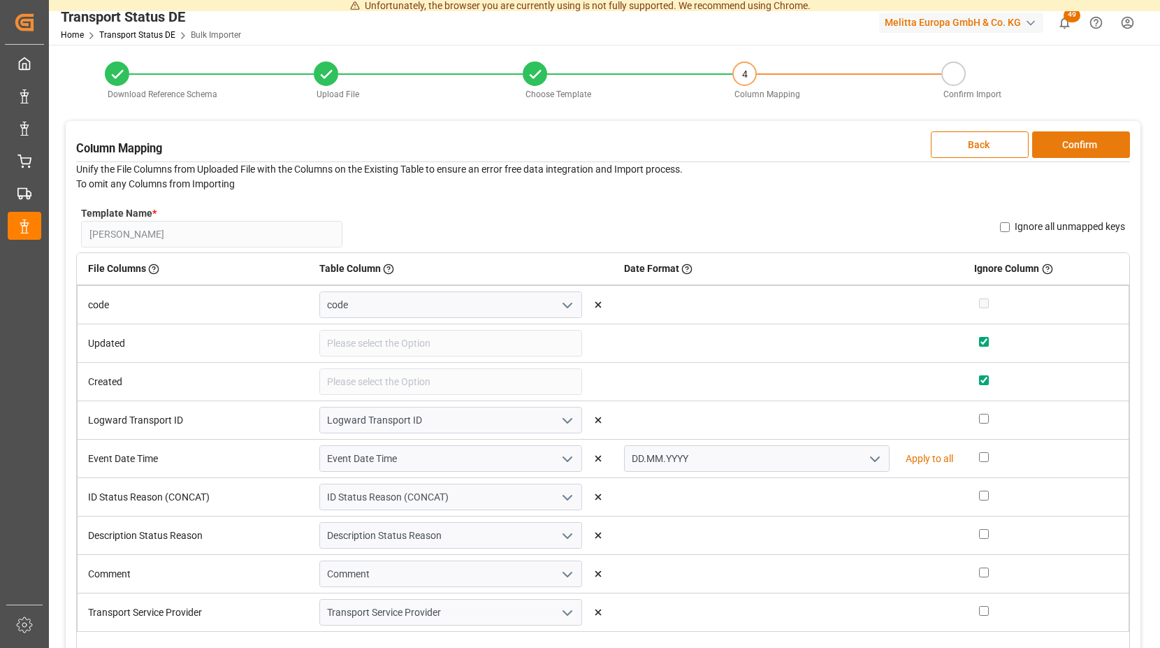
click at [1057, 143] on button "Confirm" at bounding box center [1081, 144] width 98 height 27
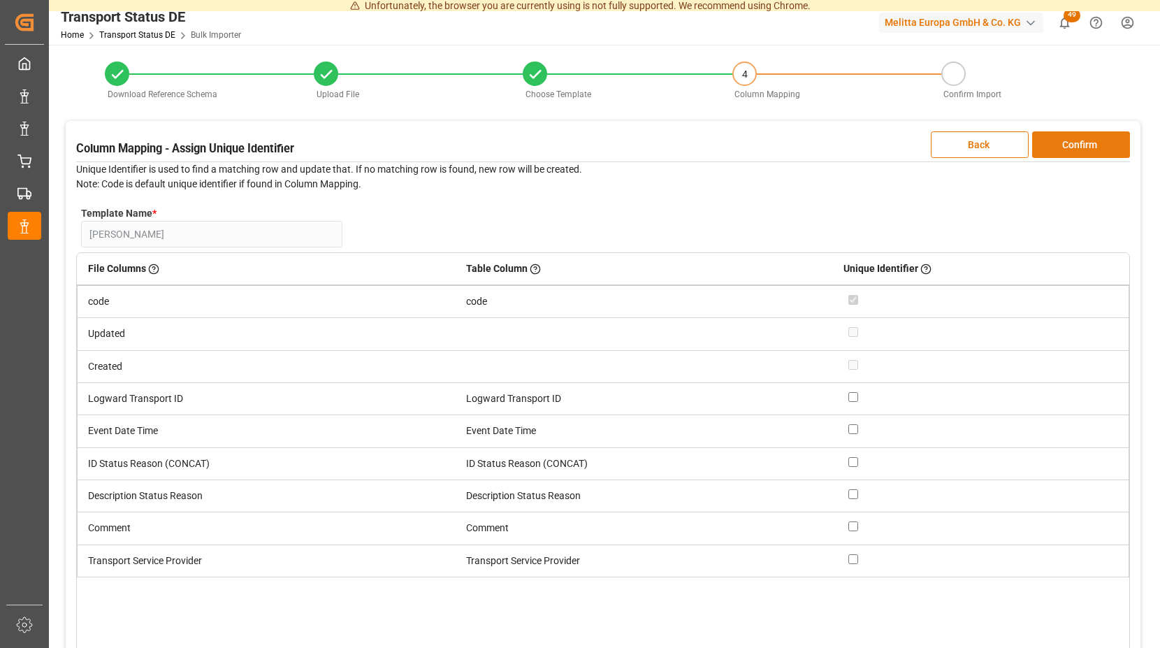
click at [1057, 143] on button "Confirm" at bounding box center [1081, 144] width 98 height 27
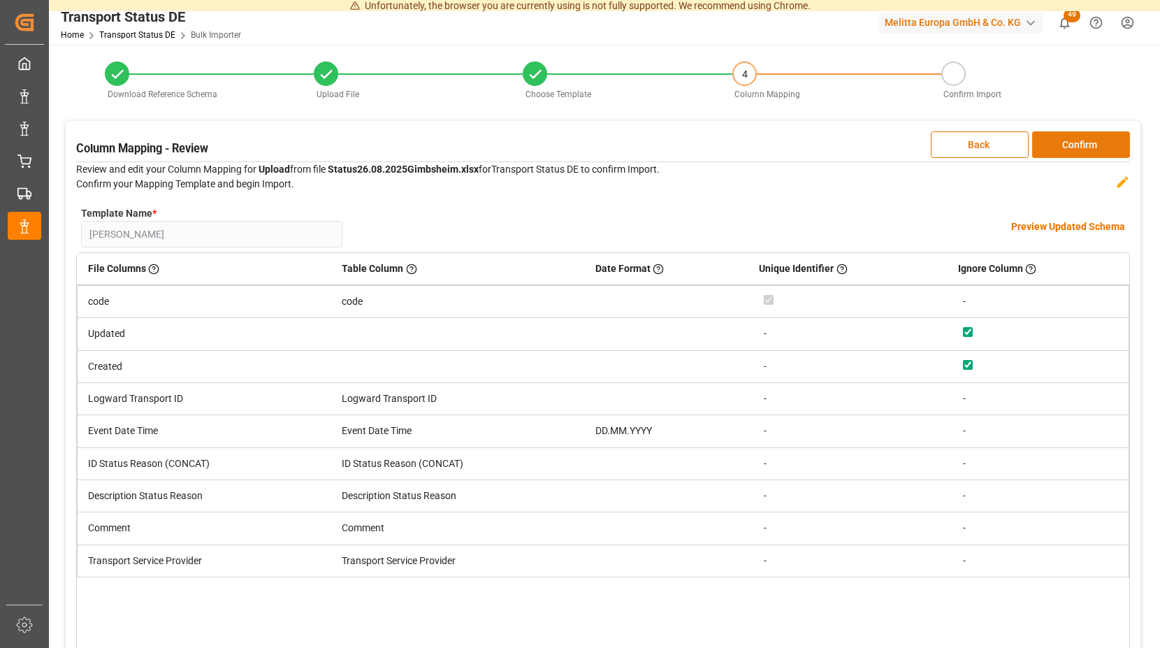
click at [1057, 143] on button "Confirm" at bounding box center [1081, 144] width 98 height 27
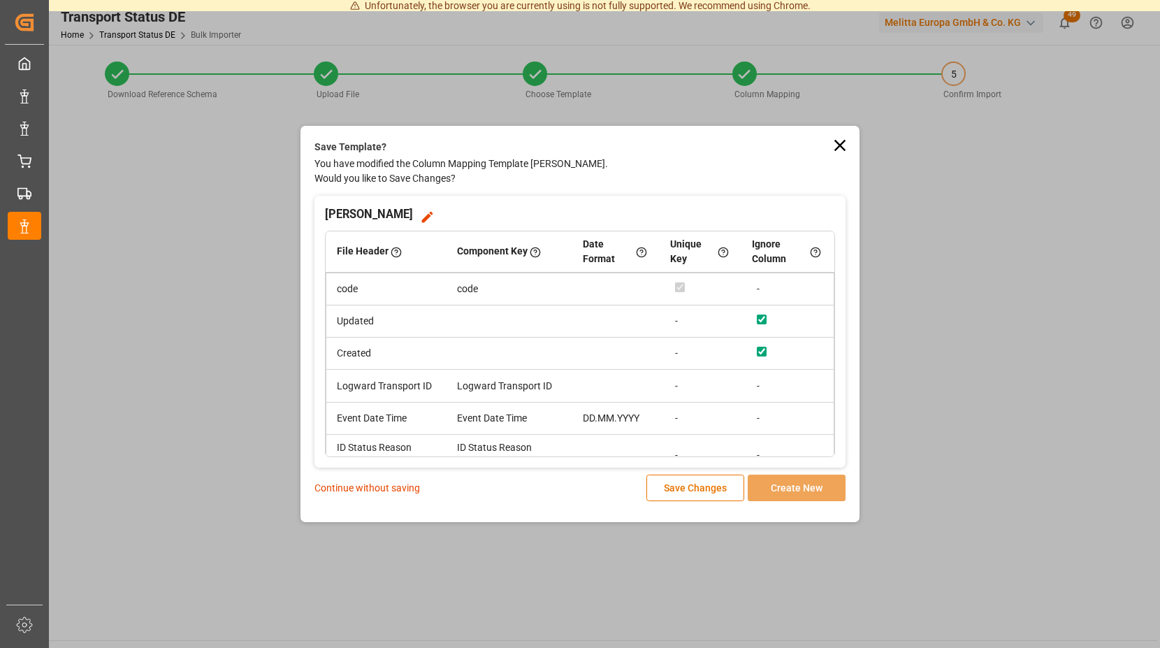
click at [374, 477] on div "Continue without saving Save Changes Create New" at bounding box center [579, 487] width 531 height 27
click at [374, 484] on p "Continue without saving" at bounding box center [367, 488] width 106 height 15
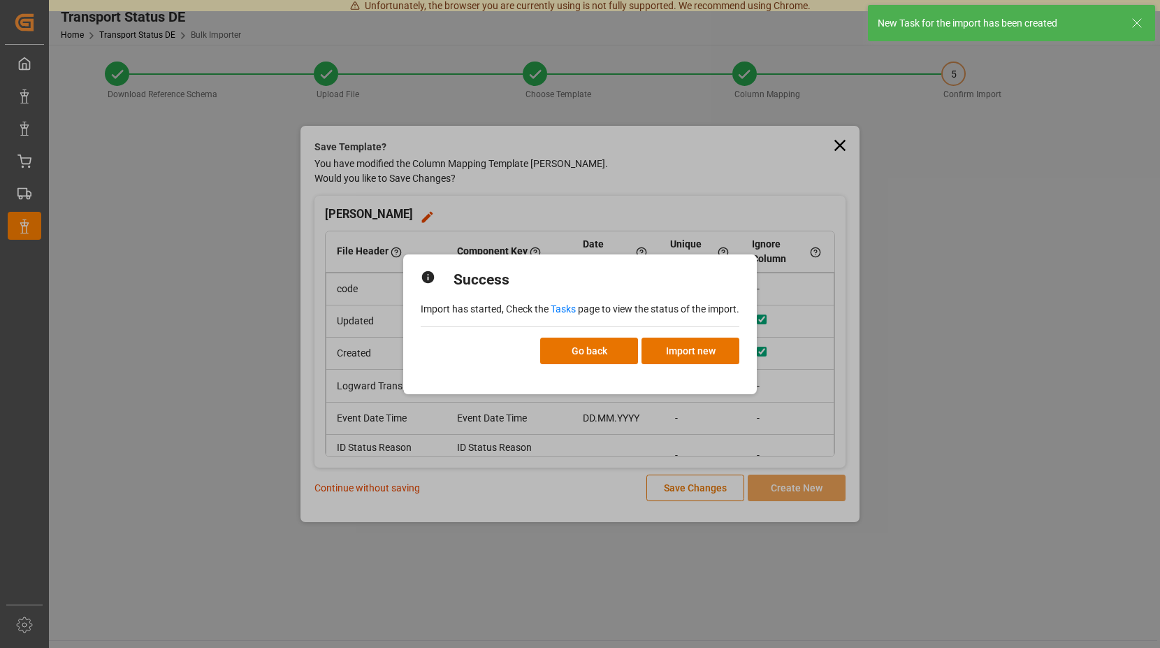
click at [561, 307] on link "Tasks" at bounding box center [563, 308] width 25 height 11
